Goal: Use online tool/utility: Utilize a website feature to perform a specific function

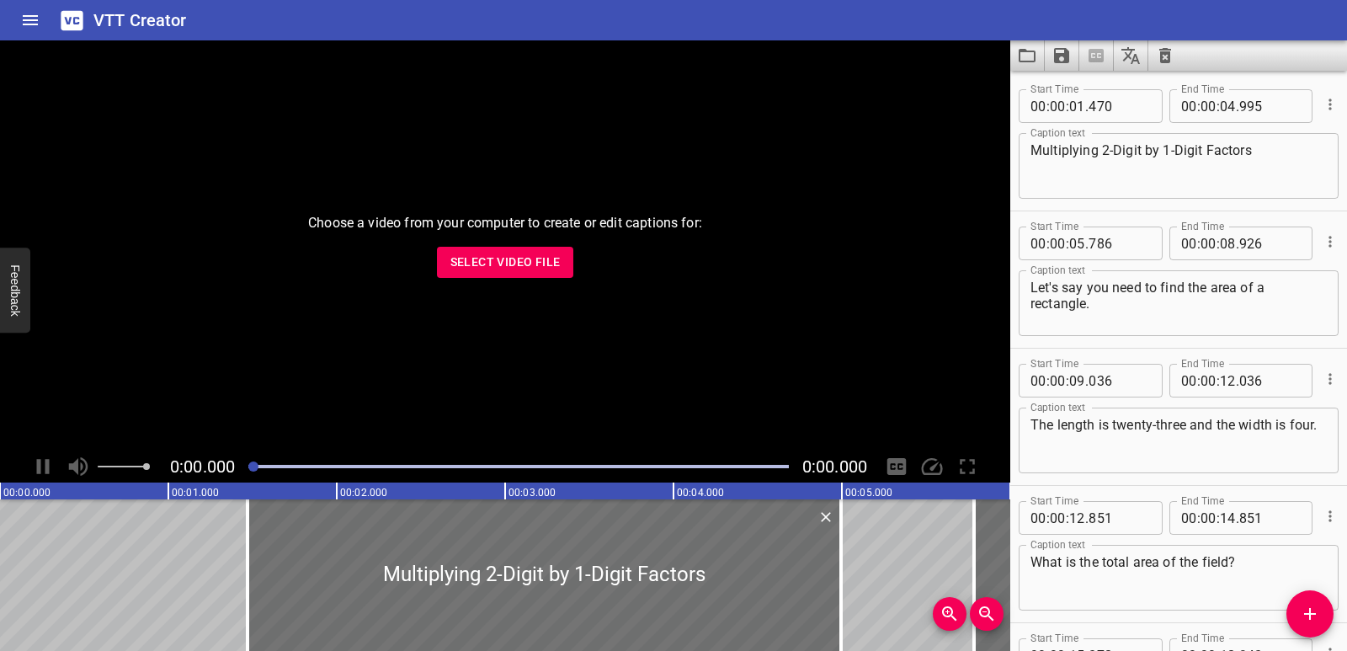
scroll to position [3343, 0]
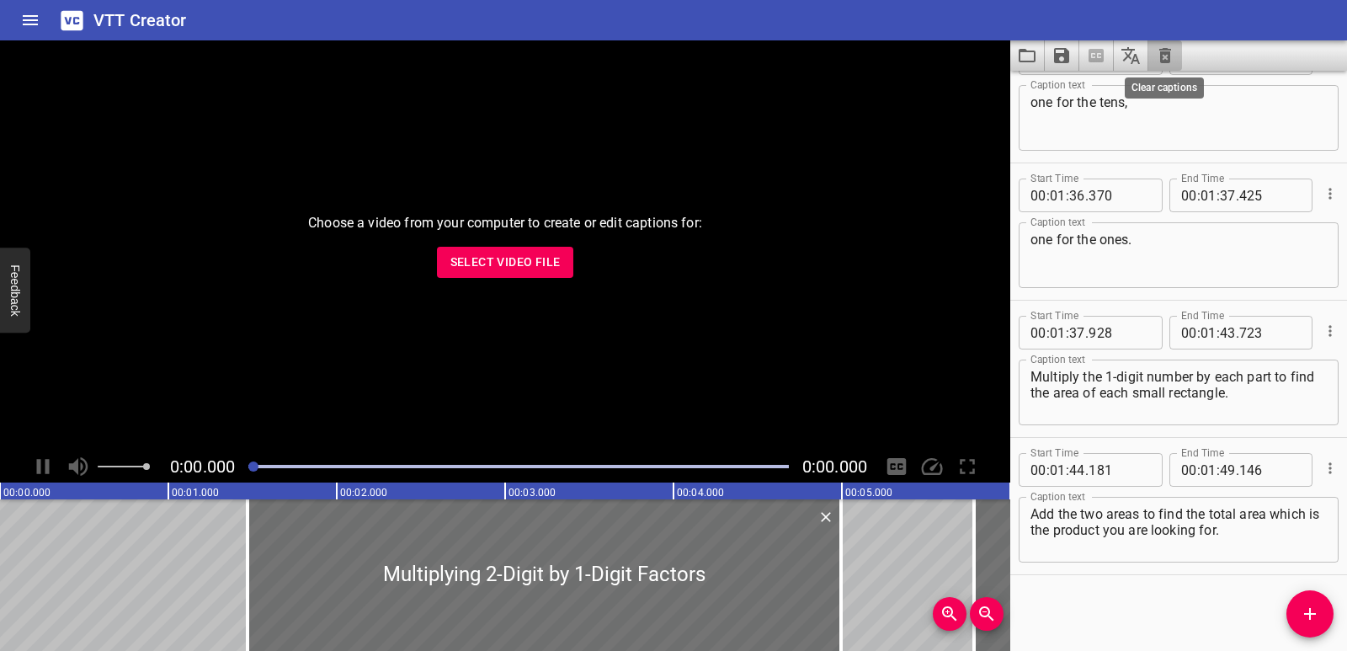
click at [1169, 60] on icon "Clear captions" at bounding box center [1166, 55] width 12 height 15
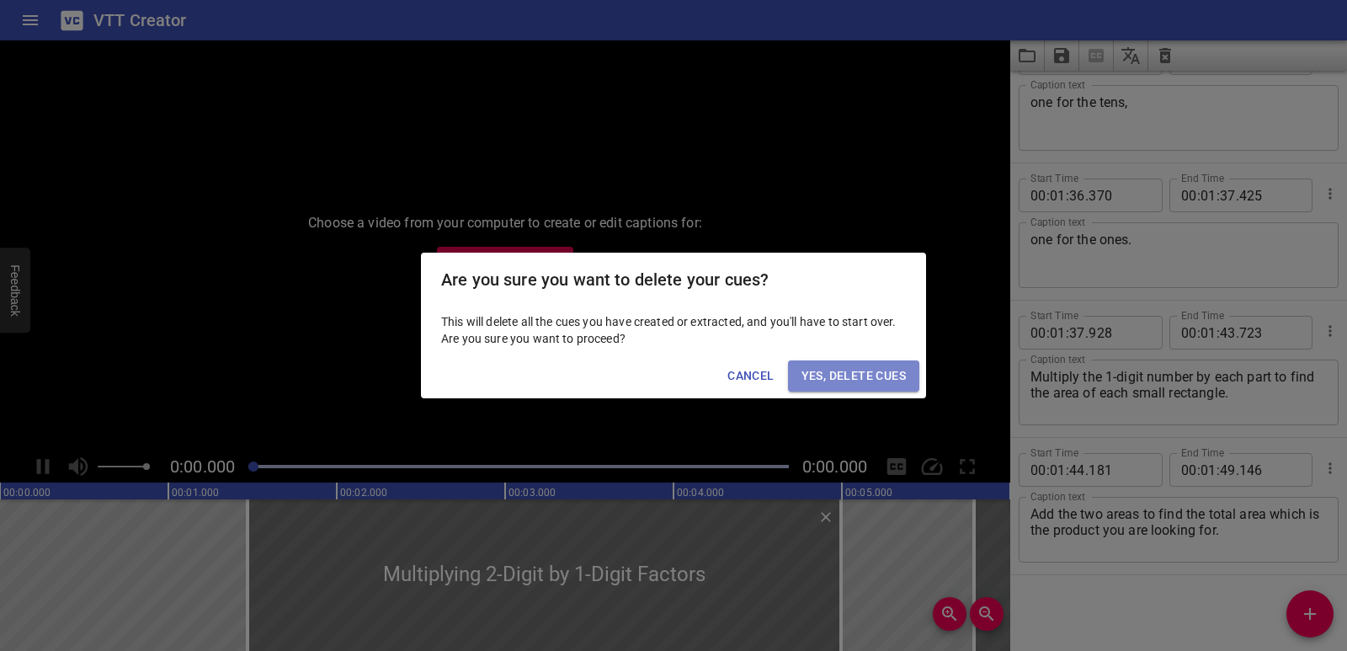
click at [888, 376] on span "Yes, Delete Cues" at bounding box center [854, 375] width 104 height 21
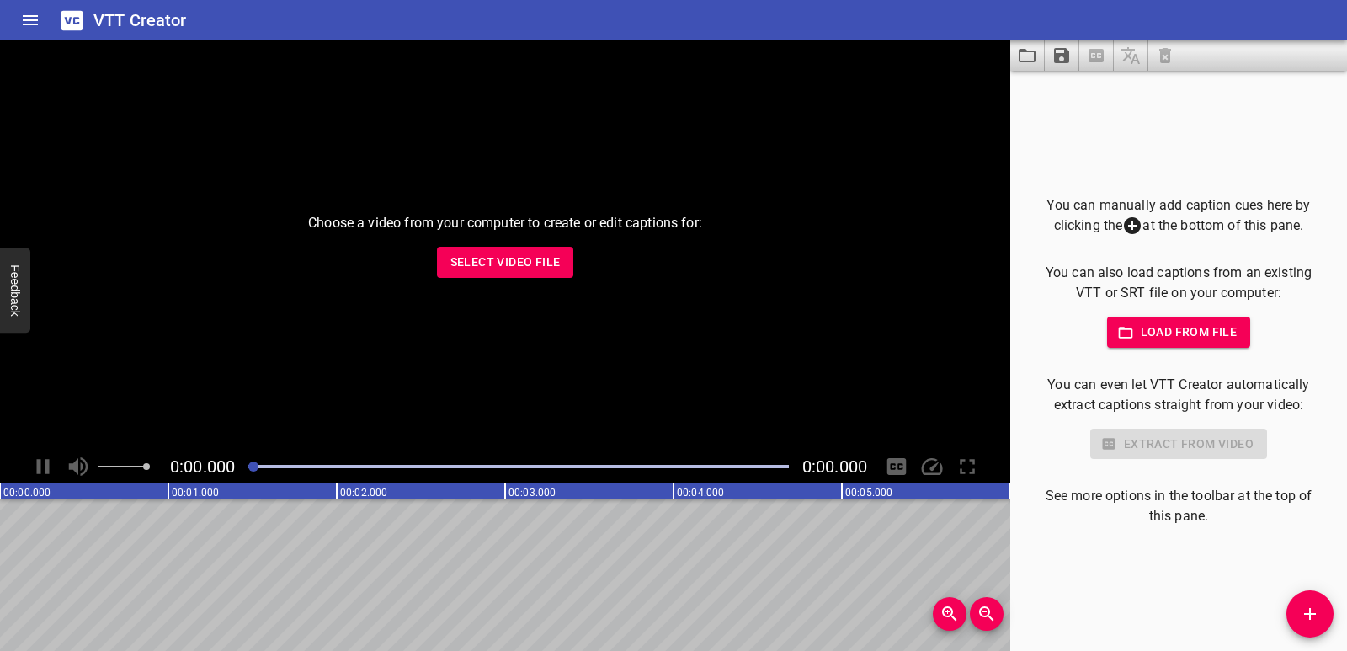
click at [510, 266] on span "Select Video File" at bounding box center [506, 262] width 110 height 21
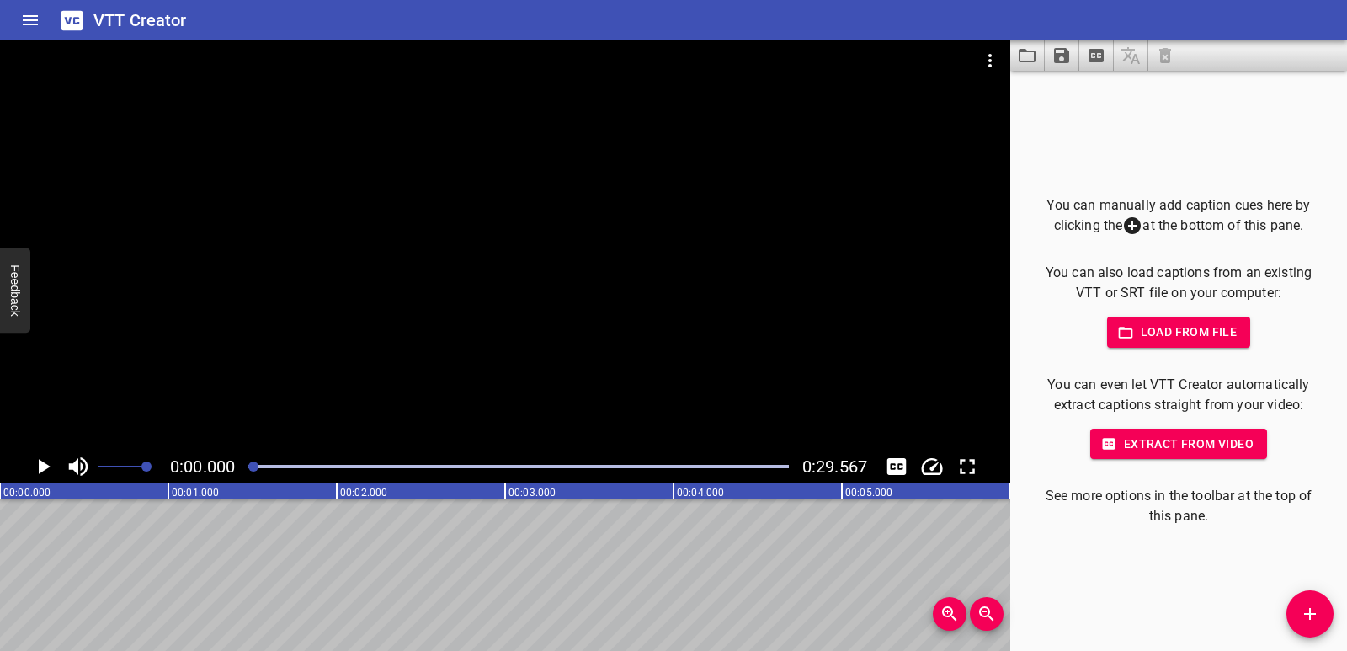
click at [1186, 425] on div "You can manually add caption cues here by clicking the at the bottom of this pa…" at bounding box center [1179, 361] width 283 height 332
click at [1187, 436] on span "Extract from video" at bounding box center [1179, 444] width 150 height 21
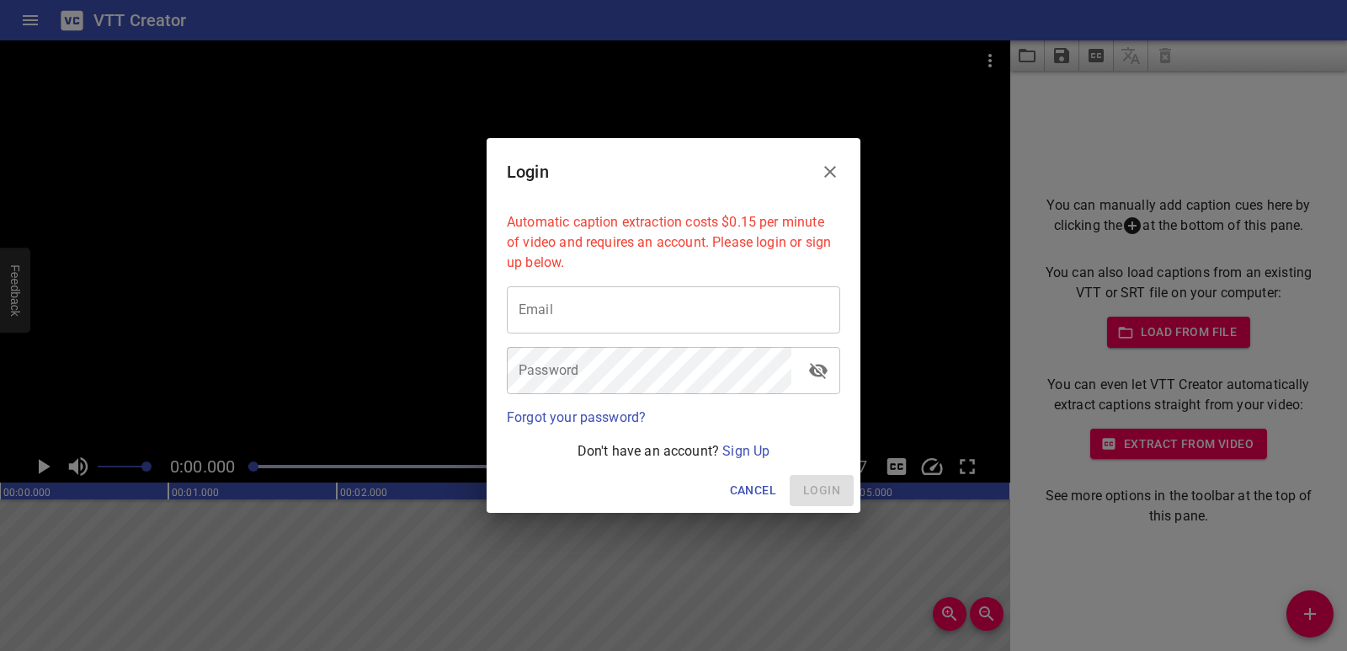
click at [1169, 256] on div "Login Automatic caption extraction costs $0.15 per minute of video and requires…" at bounding box center [673, 325] width 1347 height 651
click at [837, 174] on icon "Close" at bounding box center [830, 172] width 20 height 20
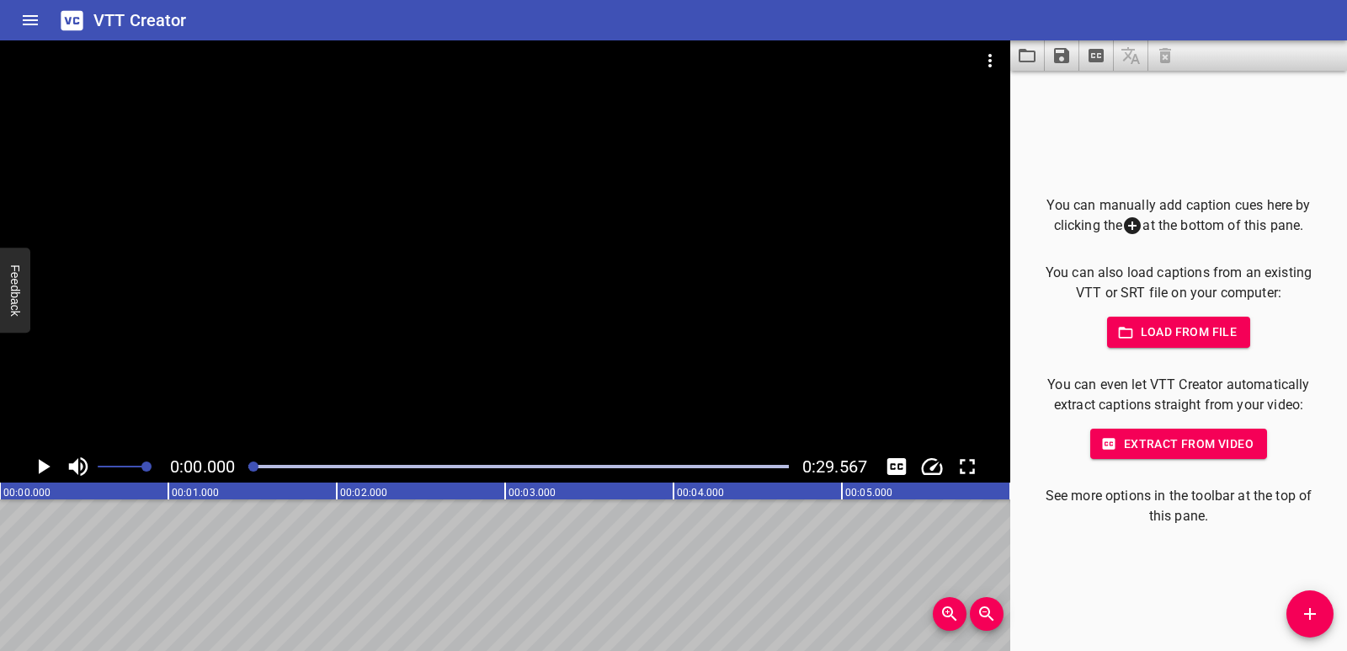
click at [1146, 328] on span "Load from file" at bounding box center [1179, 332] width 117 height 21
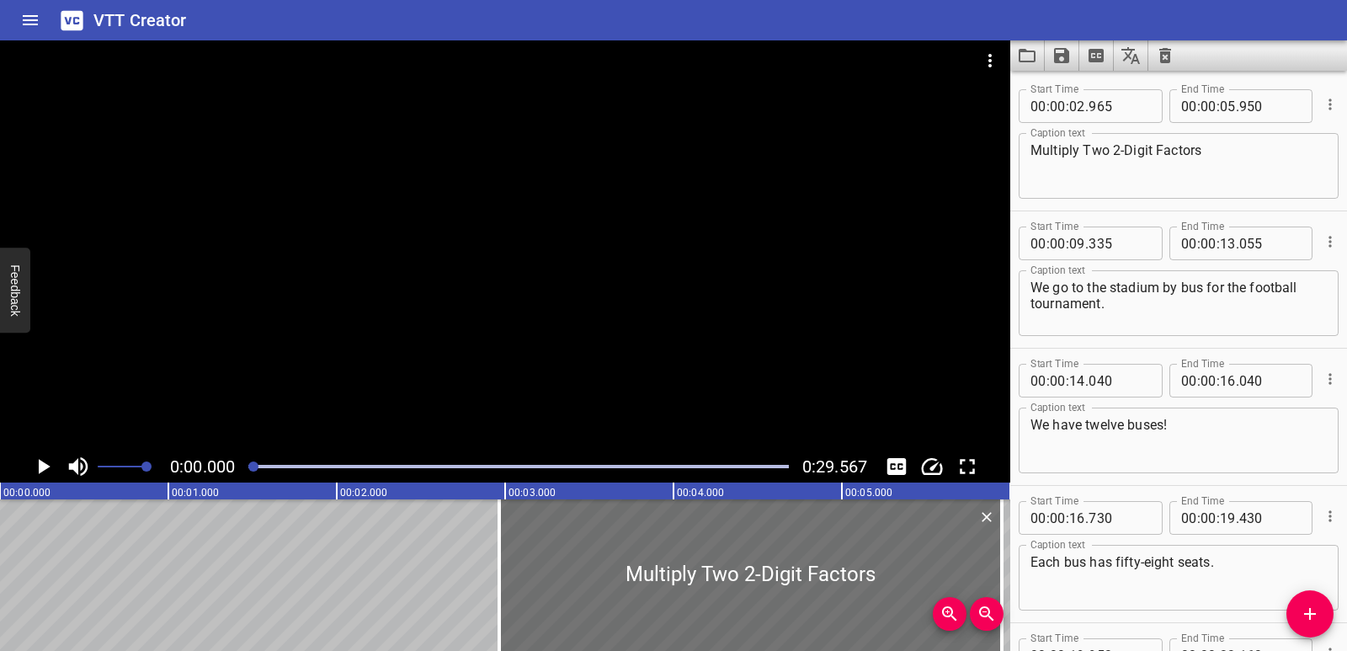
scroll to position [323, 0]
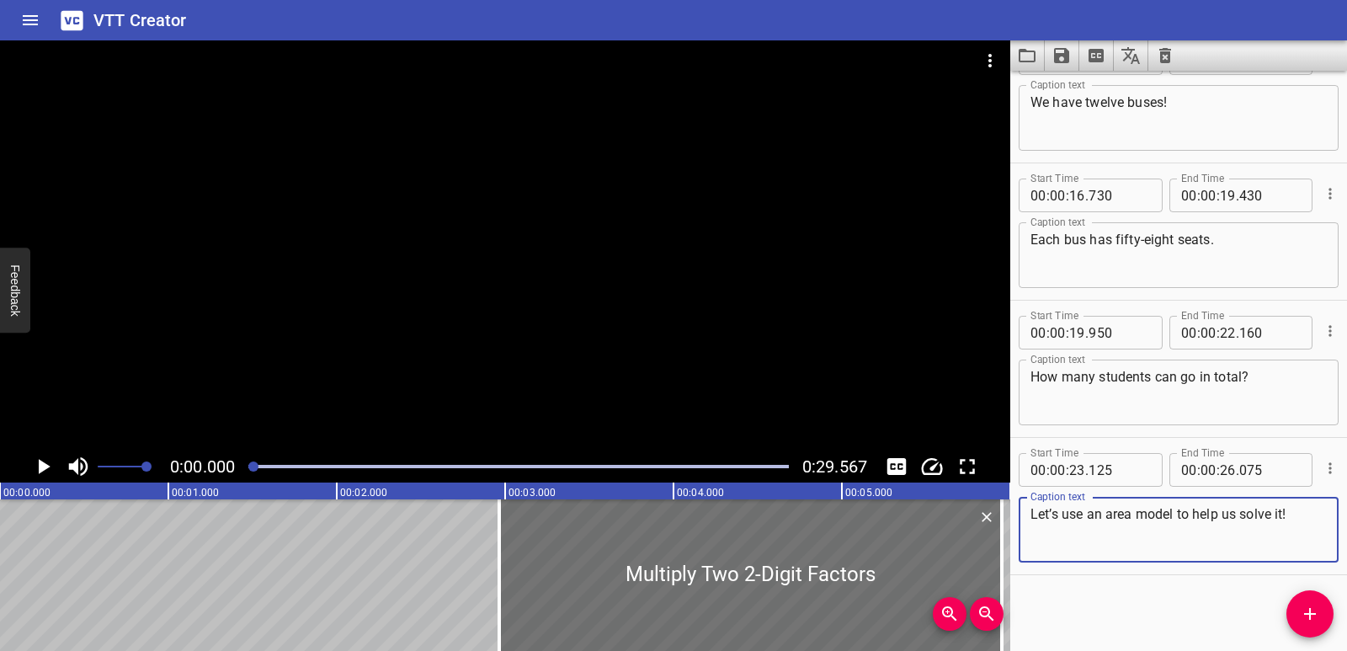
click at [43, 457] on icon "Play/Pause" at bounding box center [42, 466] width 25 height 25
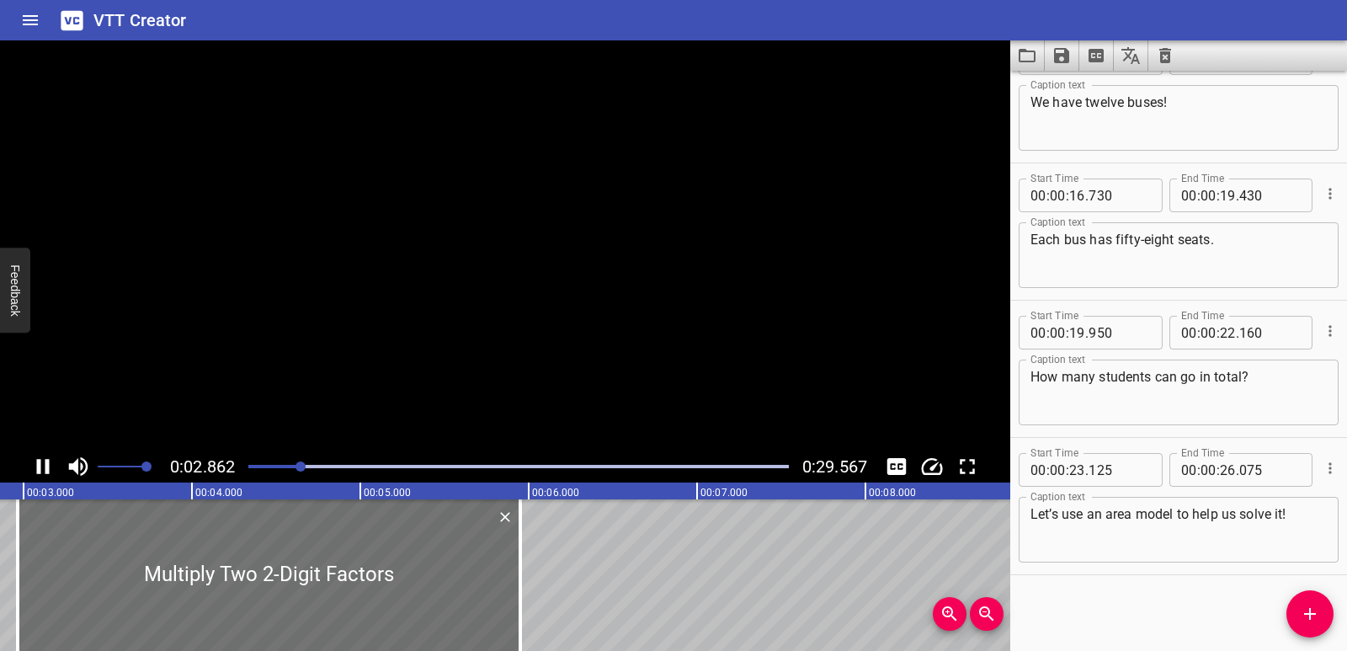
scroll to position [0, 527]
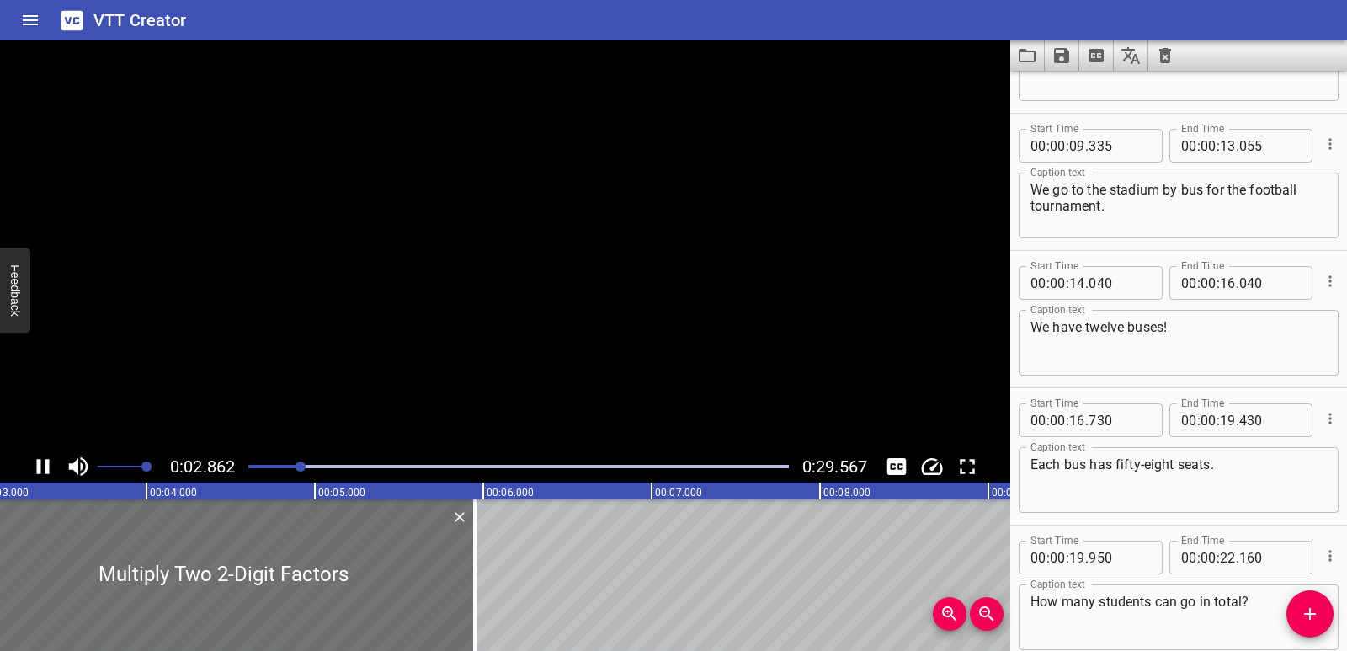
click at [43, 457] on icon "Play/Pause" at bounding box center [42, 466] width 25 height 25
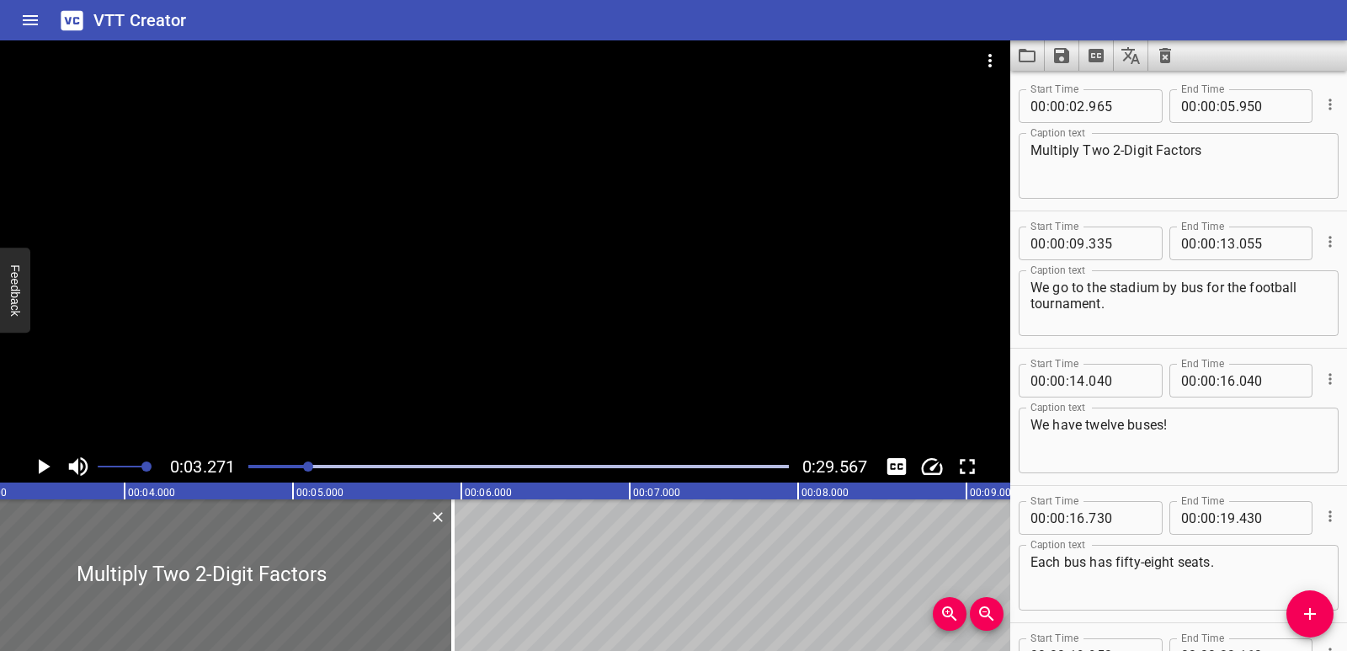
scroll to position [0, 551]
click at [43, 457] on icon "Play/Pause" at bounding box center [42, 466] width 25 height 25
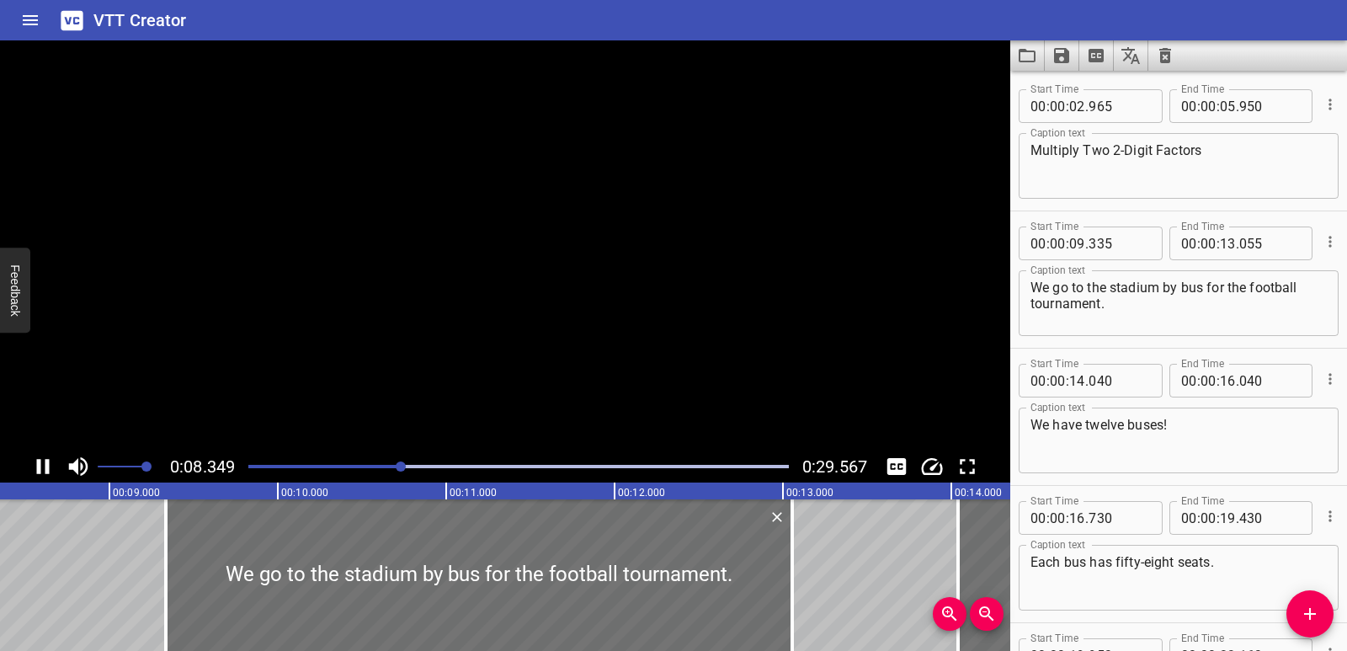
click at [43, 457] on icon "Play/Pause" at bounding box center [42, 466] width 25 height 25
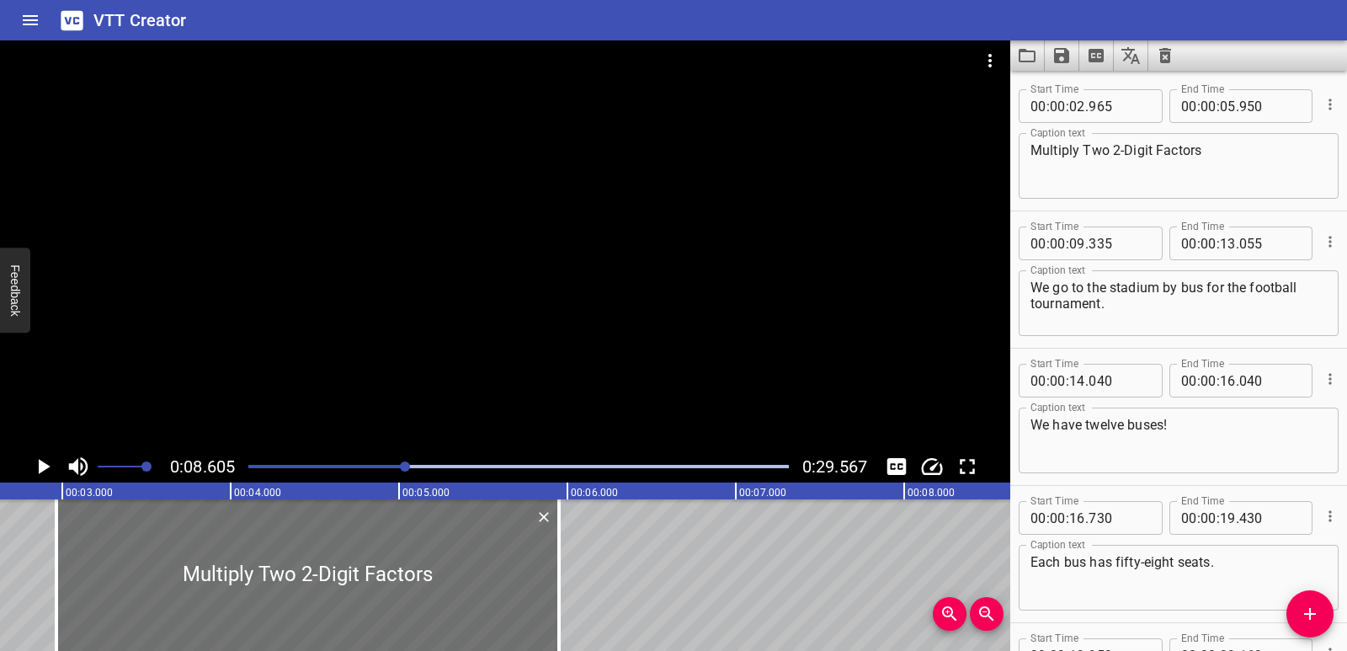
scroll to position [0, 381]
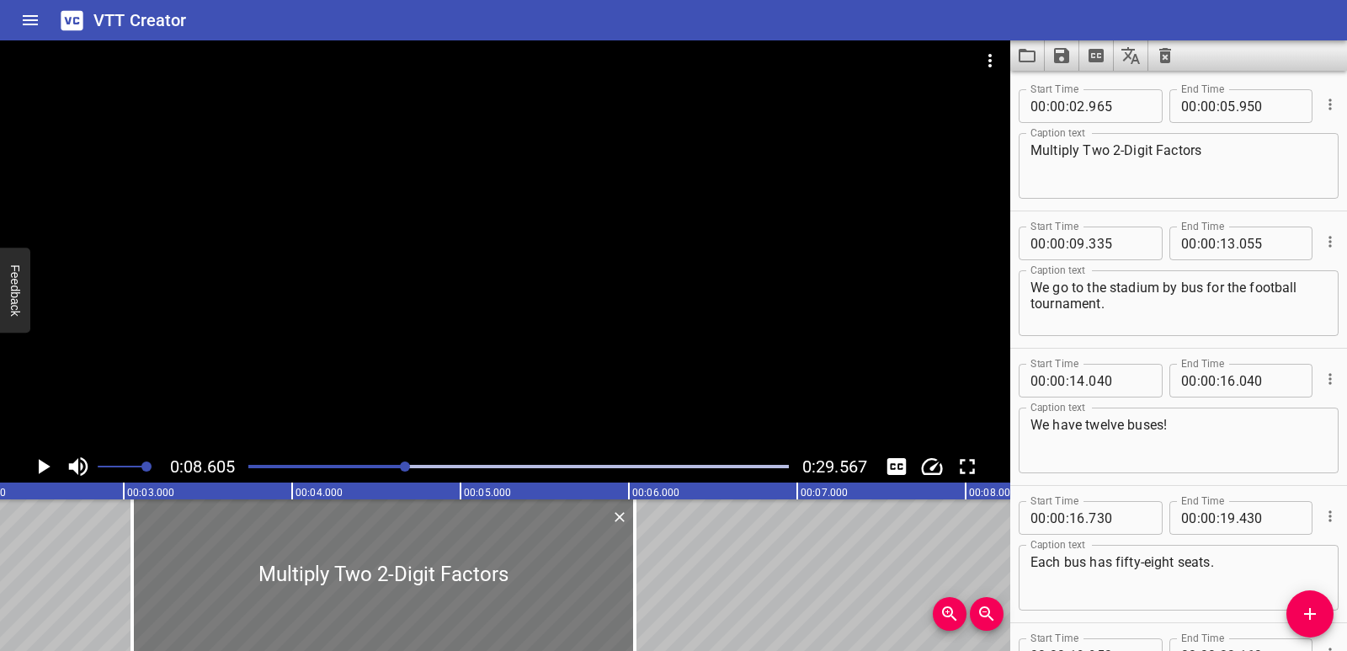
drag, startPoint x: 232, startPoint y: 582, endPoint x: 247, endPoint y: 582, distance: 14.3
click at [247, 582] on div at bounding box center [383, 575] width 503 height 152
type input "03"
type input "050"
type input "06"
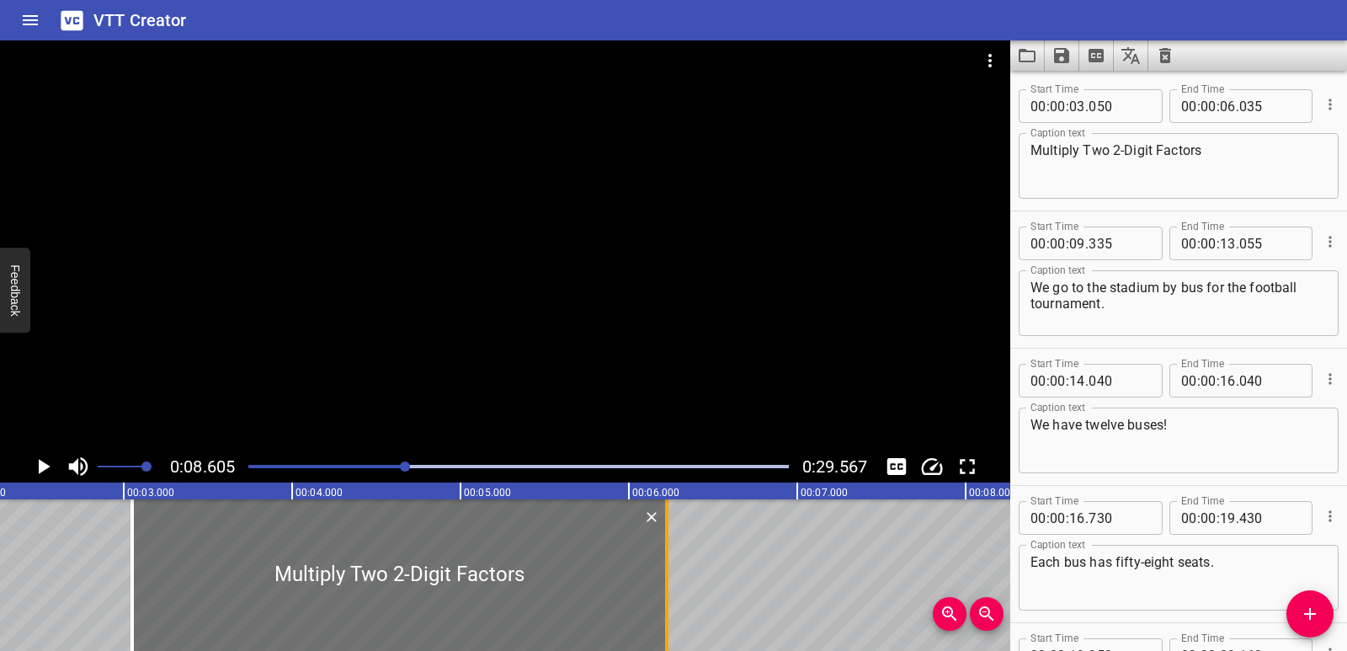
drag, startPoint x: 640, startPoint y: 547, endPoint x: 672, endPoint y: 550, distance: 32.1
click at [672, 550] on div at bounding box center [667, 575] width 17 height 152
type input "225"
click at [129, 542] on div at bounding box center [124, 575] width 17 height 152
type input "005"
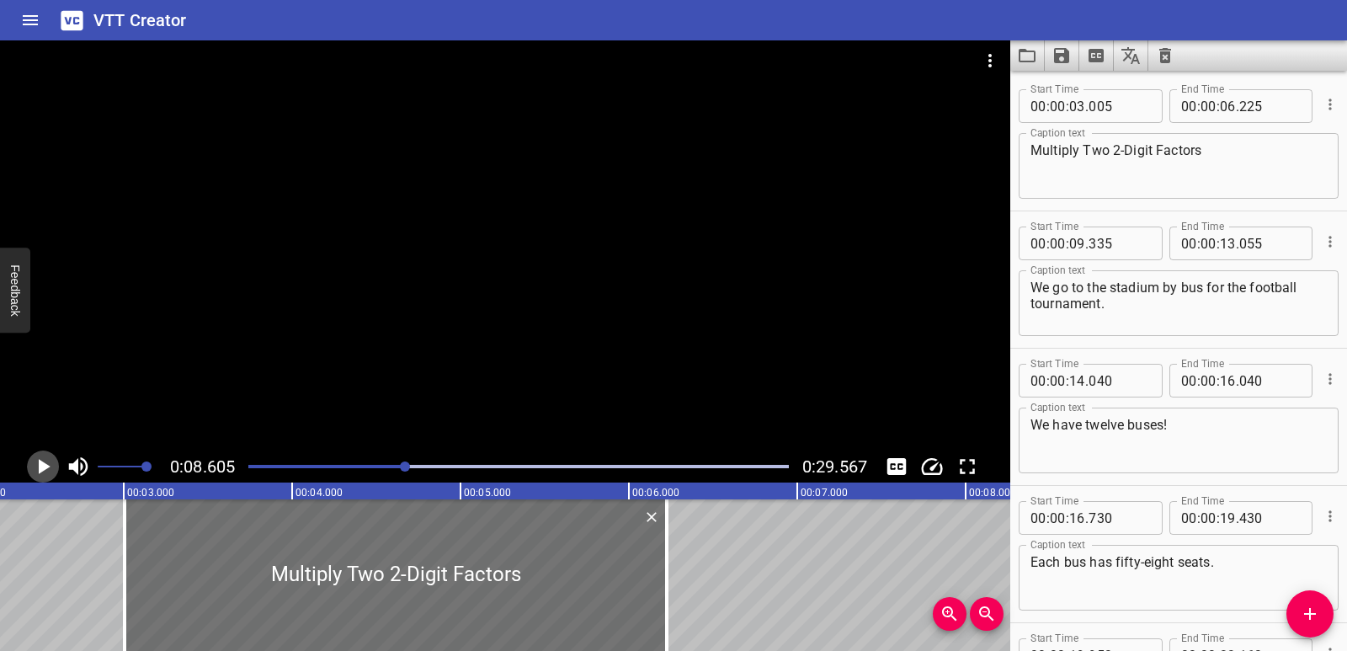
click at [39, 464] on icon "Play/Pause" at bounding box center [45, 466] width 12 height 15
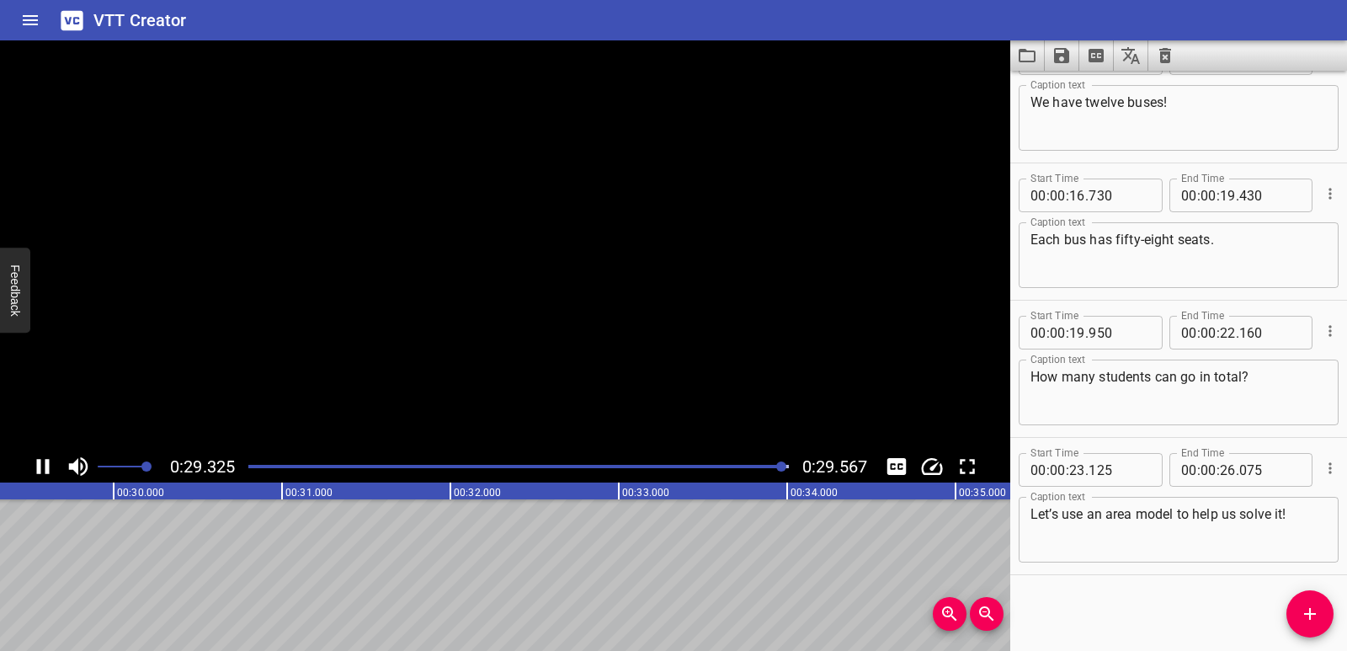
scroll to position [0, 4980]
click at [42, 464] on icon "Play/Pause" at bounding box center [45, 466] width 12 height 15
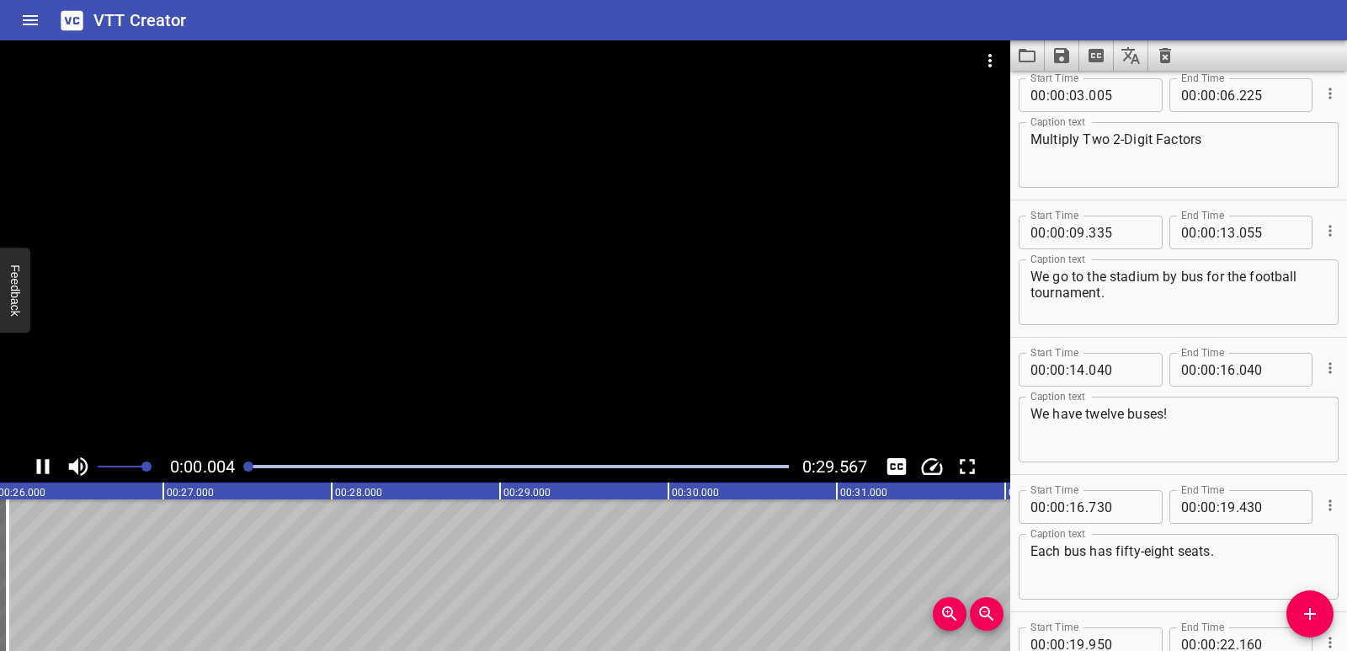
scroll to position [0, 0]
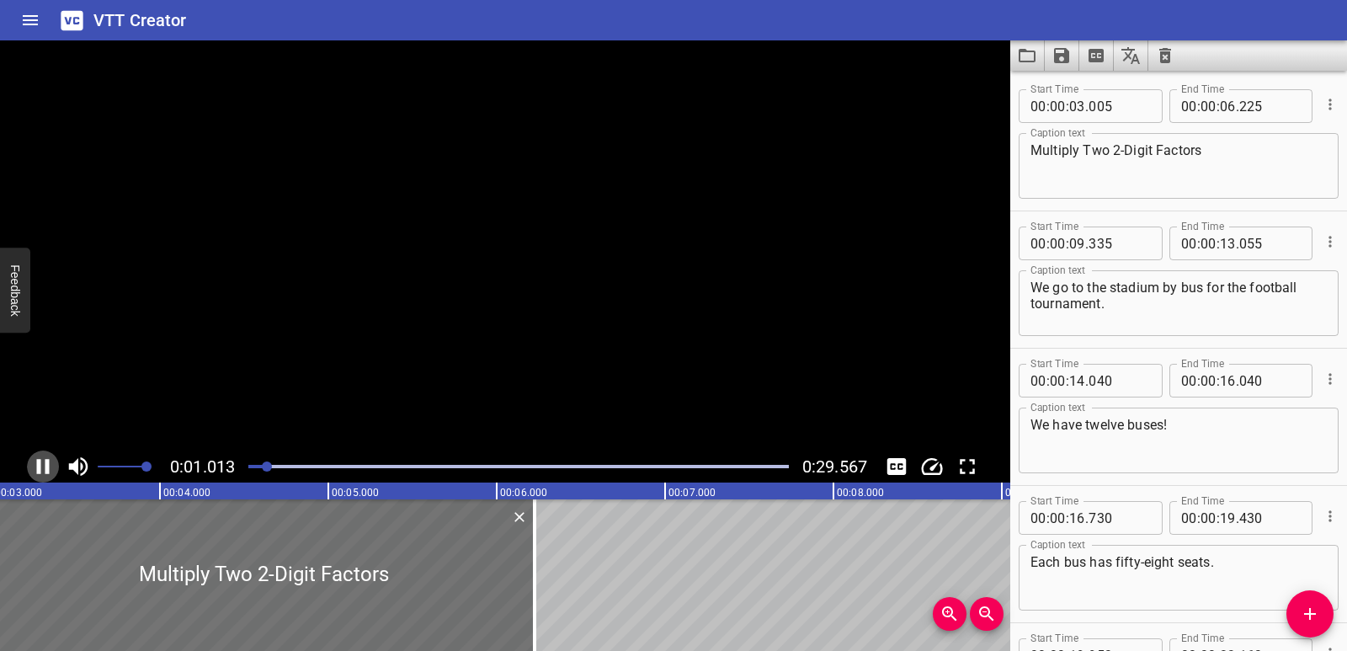
click at [42, 464] on icon "Play/Pause" at bounding box center [42, 466] width 25 height 25
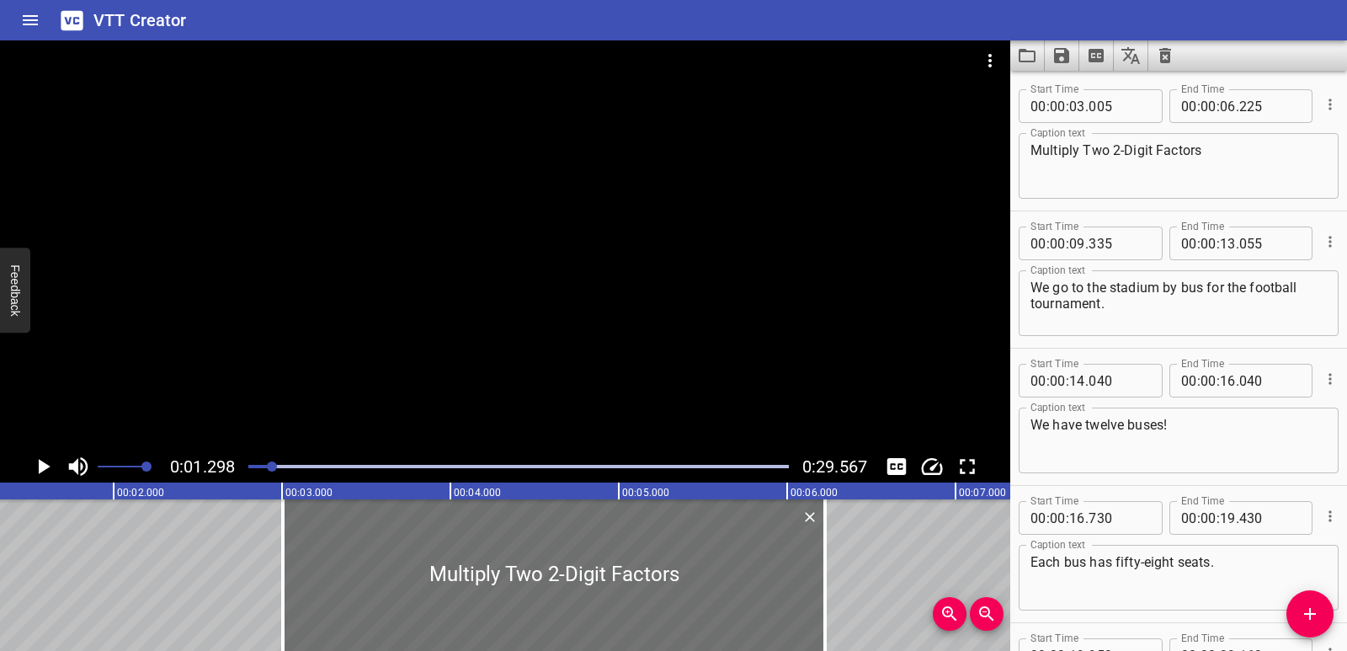
scroll to position [0, 219]
drag, startPoint x: 1236, startPoint y: 105, endPoint x: 1251, endPoint y: 105, distance: 15.2
click at [1251, 105] on input "number" at bounding box center [1270, 106] width 61 height 34
type input "225"
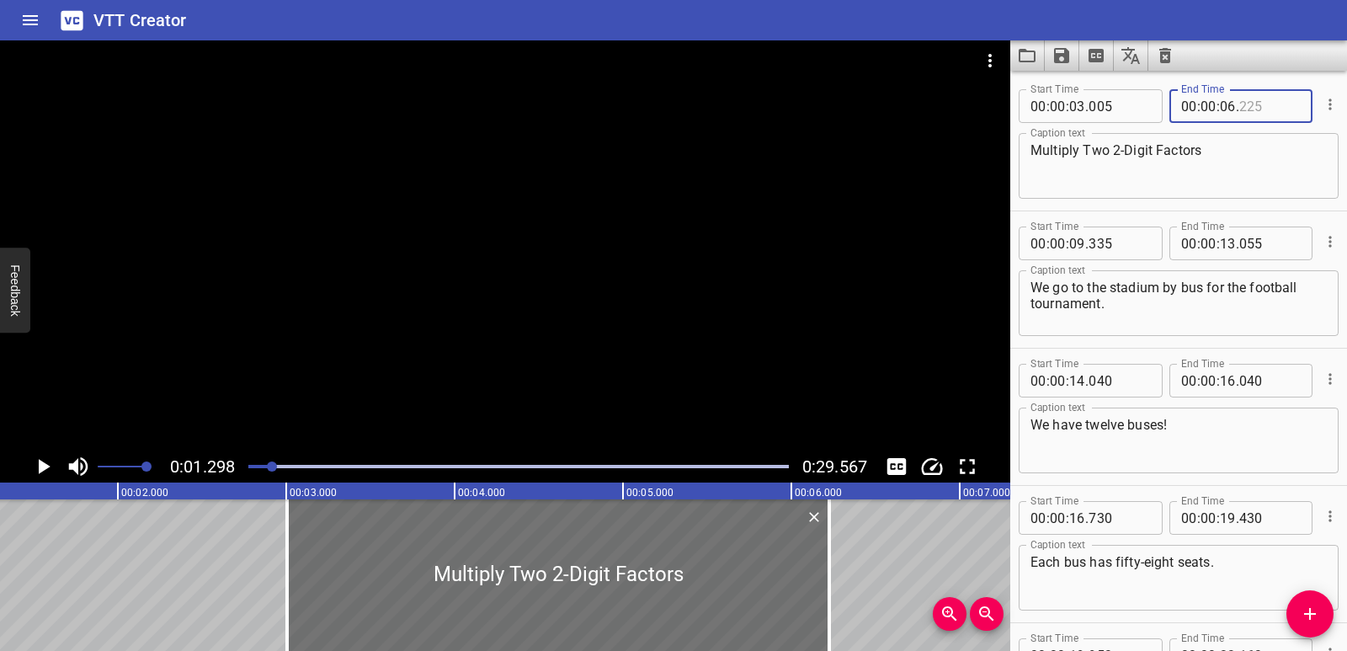
type input "225"
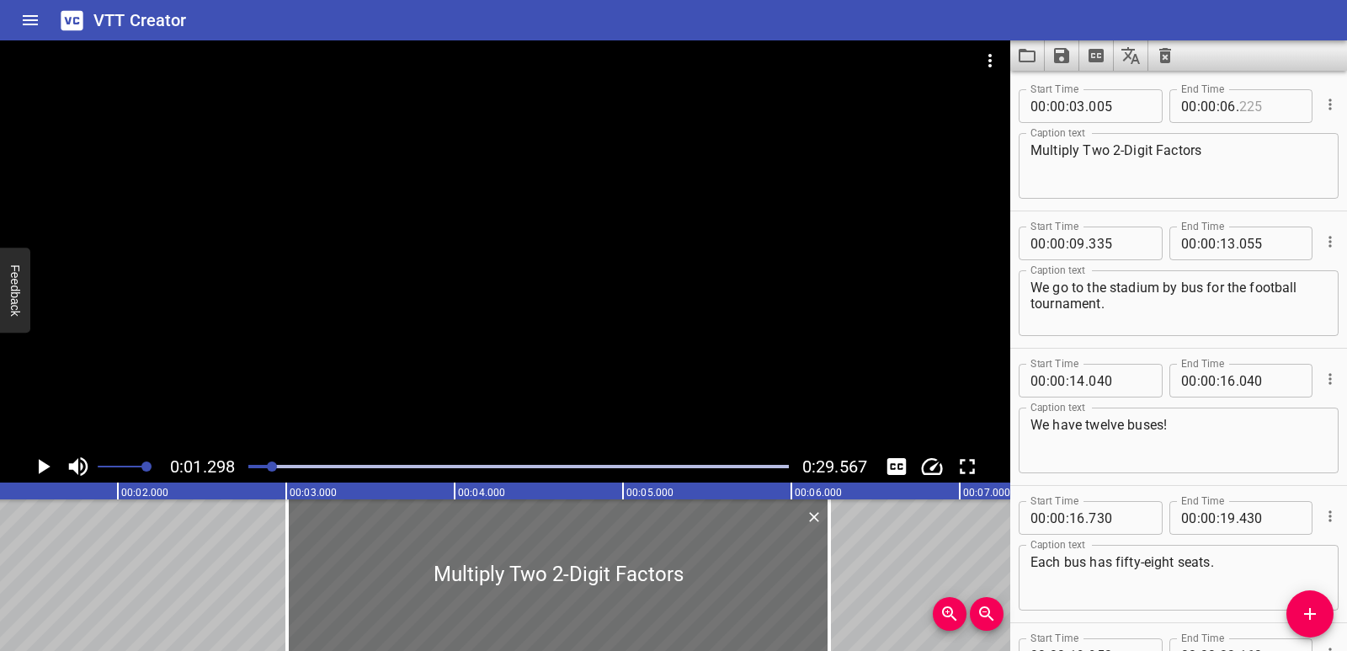
type input "225"
